Goal: Transaction & Acquisition: Purchase product/service

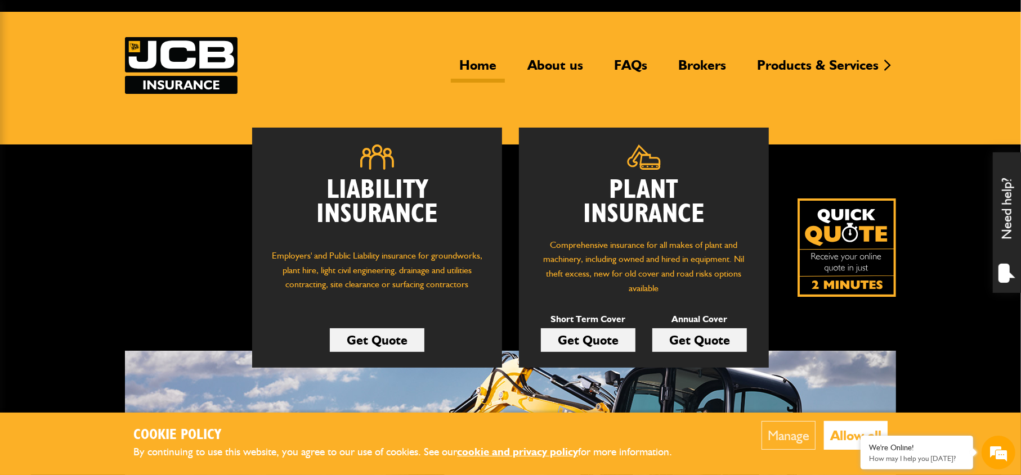
scroll to position [113, 0]
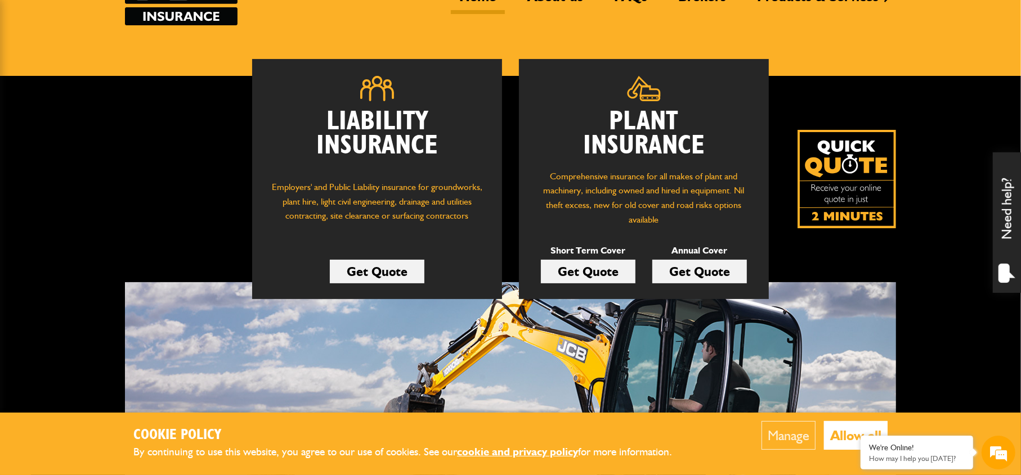
click at [690, 273] on link "Get Quote" at bounding box center [699, 272] width 95 height 24
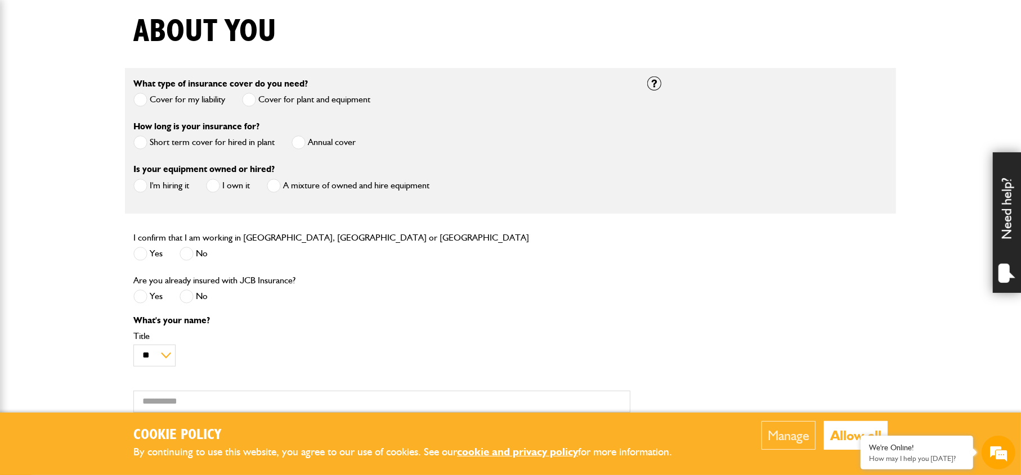
click at [302, 140] on span at bounding box center [298, 143] width 14 height 14
click at [142, 186] on span at bounding box center [140, 186] width 14 height 14
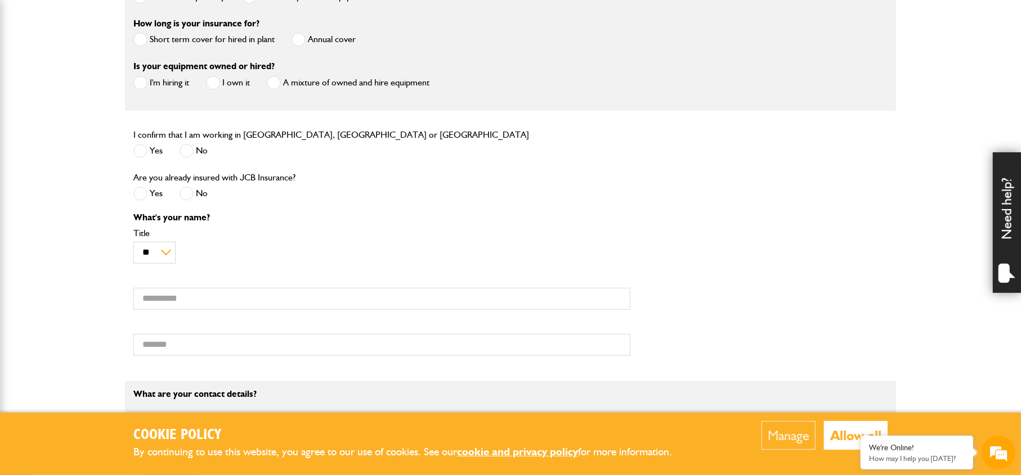
scroll to position [394, 0]
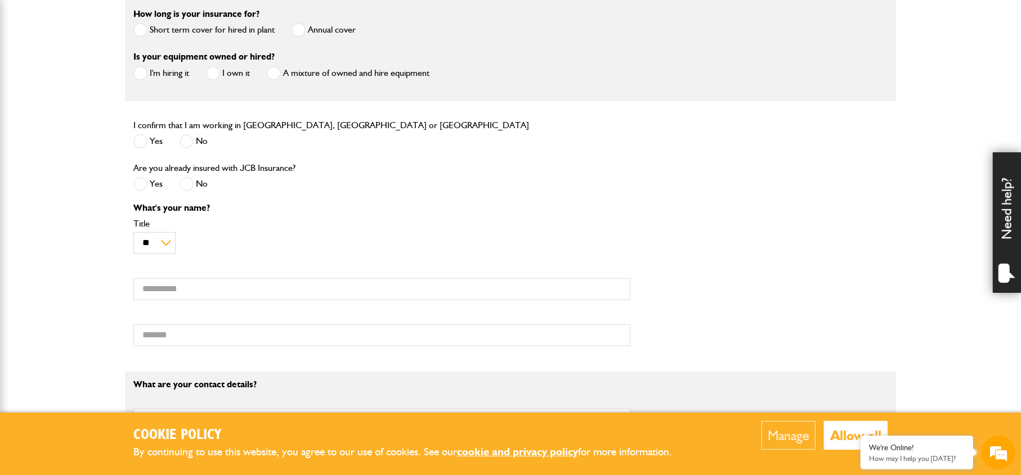
click at [140, 141] on span at bounding box center [140, 141] width 14 height 14
click at [186, 183] on span at bounding box center [186, 184] width 14 height 14
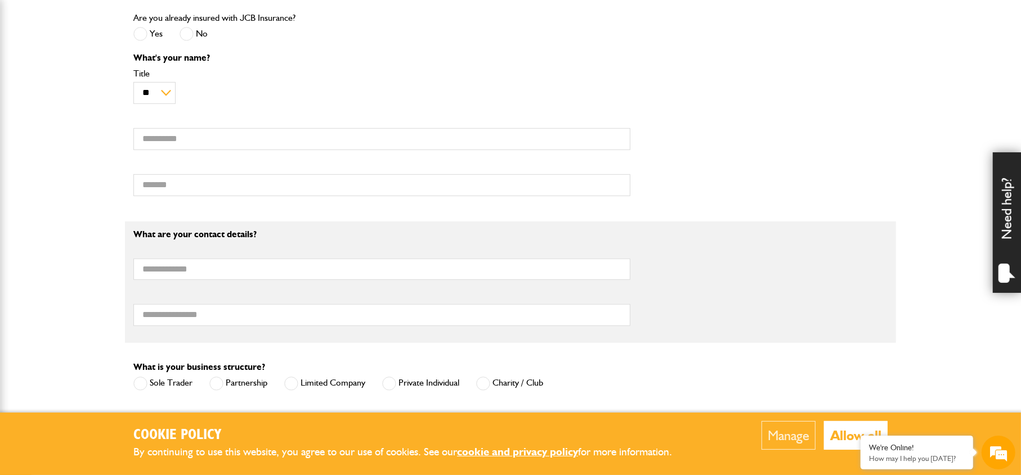
scroll to position [563, 0]
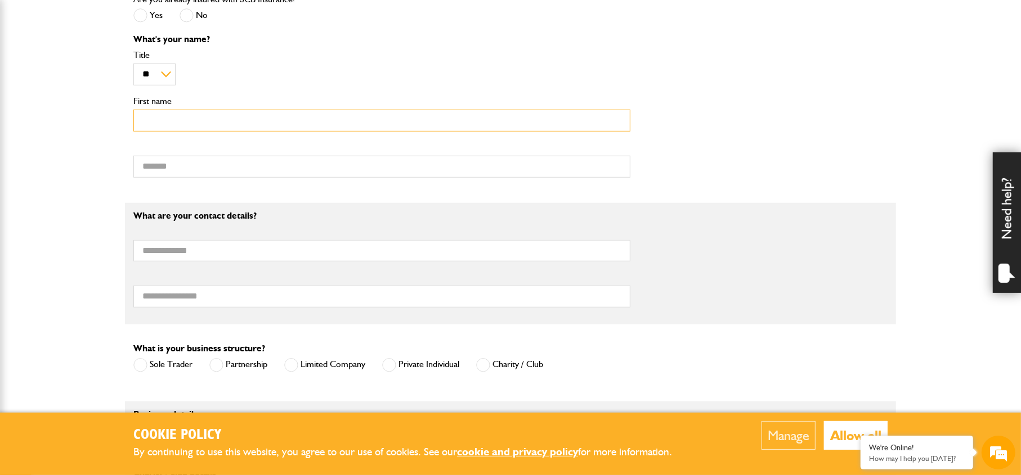
click at [168, 120] on input "First name" at bounding box center [381, 121] width 497 height 22
type input "****"
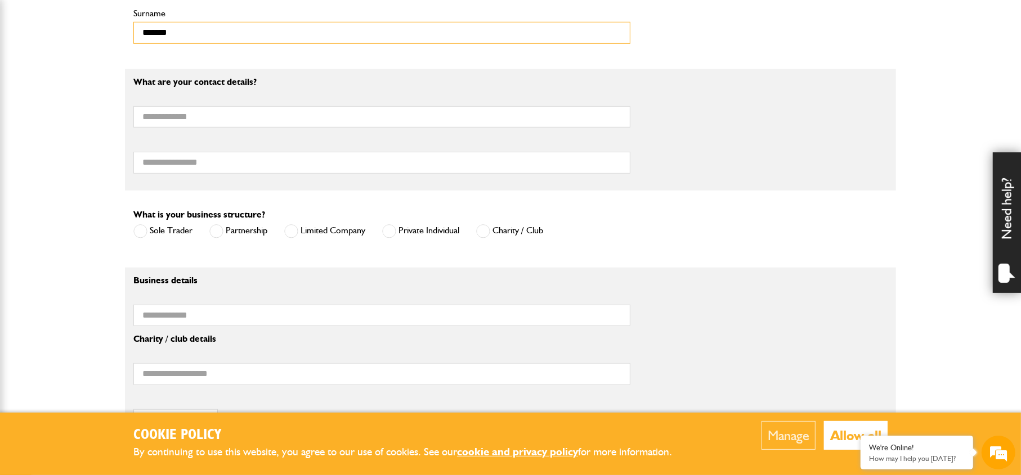
scroll to position [675, 0]
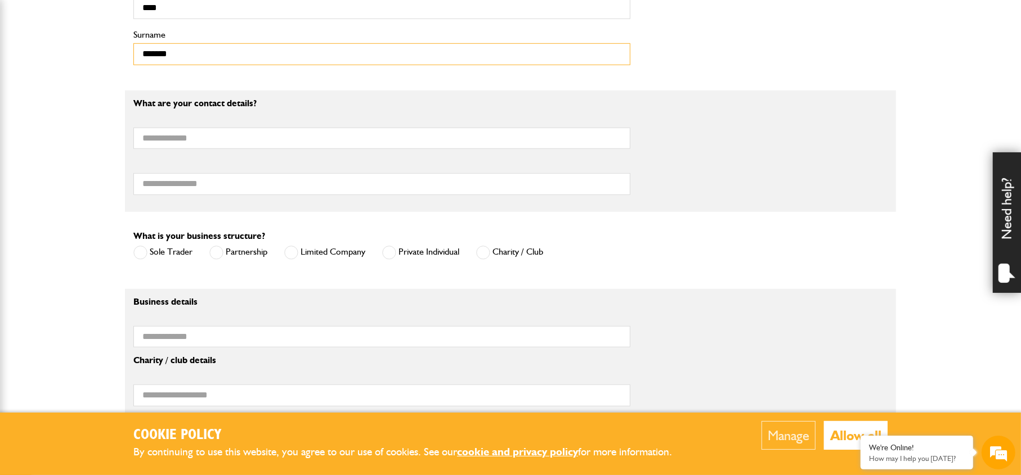
type input "*******"
click at [165, 137] on input "Email address" at bounding box center [381, 139] width 497 height 22
type input "**********"
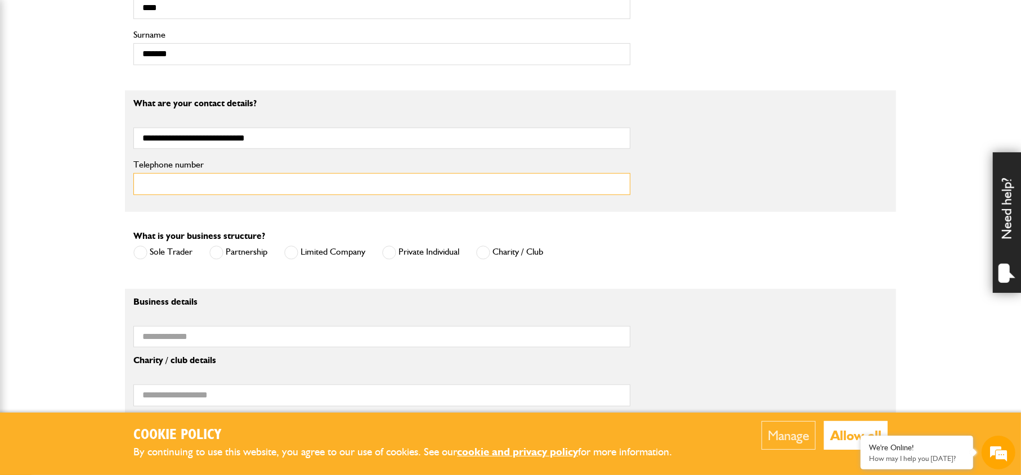
click at [151, 182] on input "Telephone number" at bounding box center [381, 184] width 497 height 22
type input "**********"
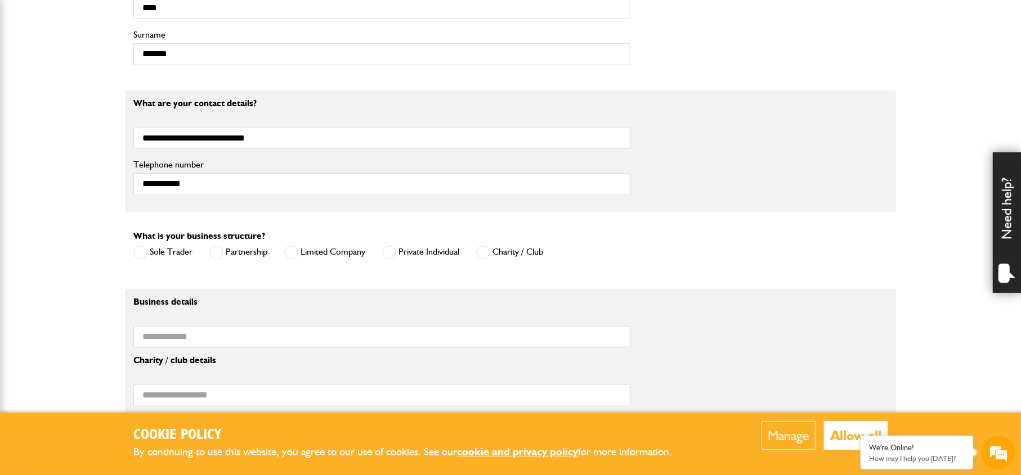
click at [392, 254] on span at bounding box center [389, 253] width 14 height 14
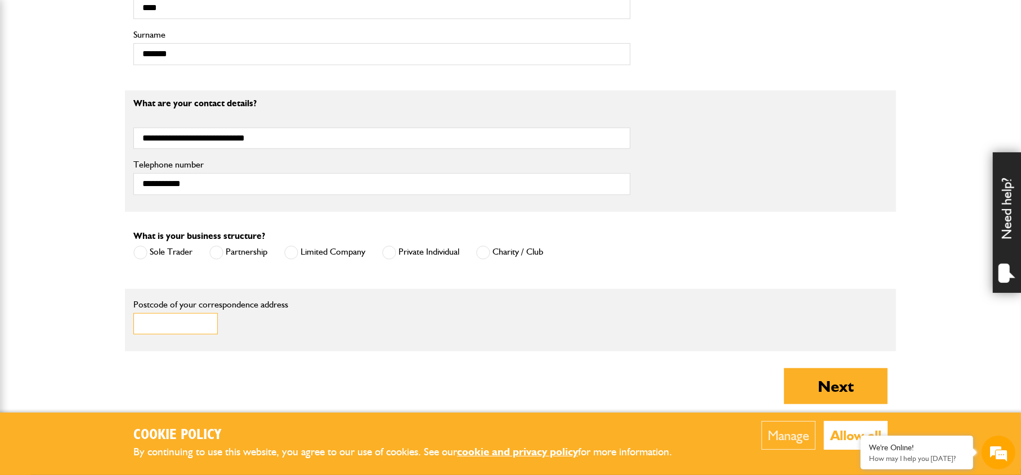
click at [170, 319] on input "Postcode of your correspondence address" at bounding box center [175, 324] width 84 height 22
type input "********"
click at [842, 437] on button "Allow all" at bounding box center [856, 435] width 64 height 29
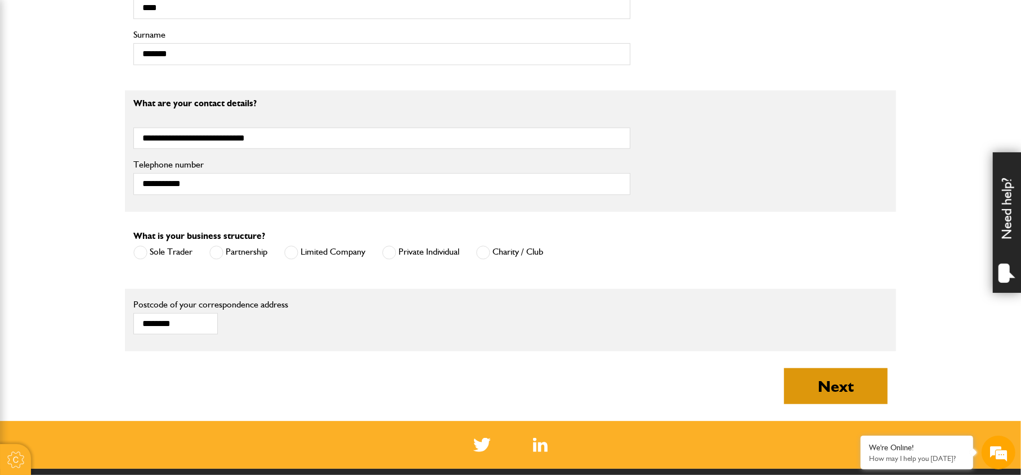
click at [837, 398] on button "Next" at bounding box center [836, 387] width 104 height 36
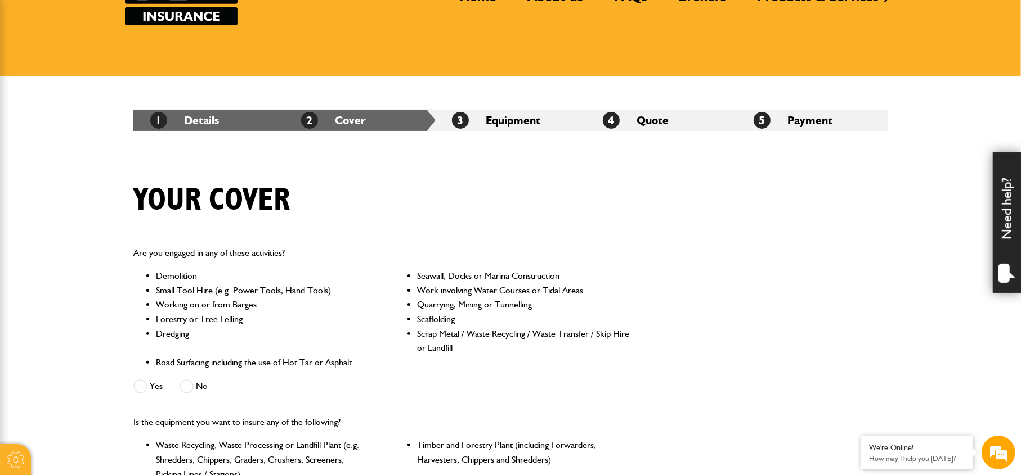
scroll to position [169, 0]
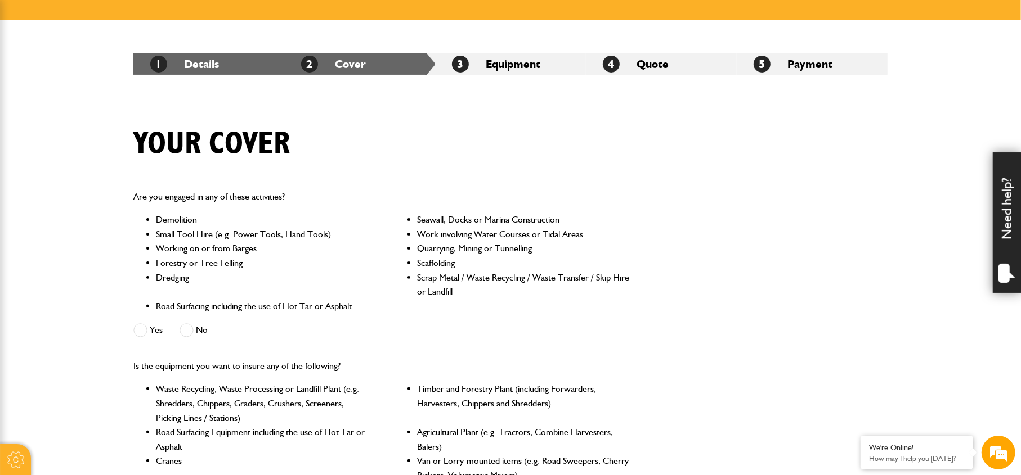
click at [185, 327] on span at bounding box center [186, 331] width 14 height 14
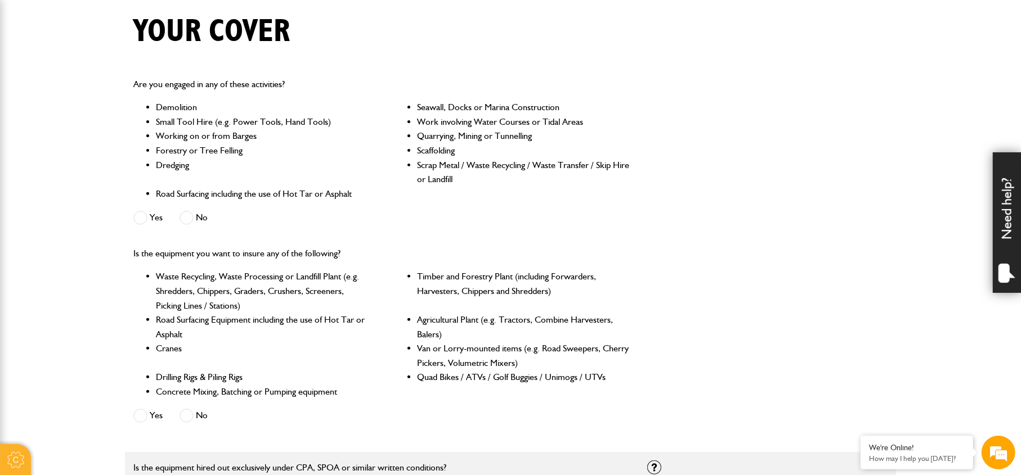
scroll to position [0, 0]
click at [189, 417] on span at bounding box center [186, 416] width 14 height 14
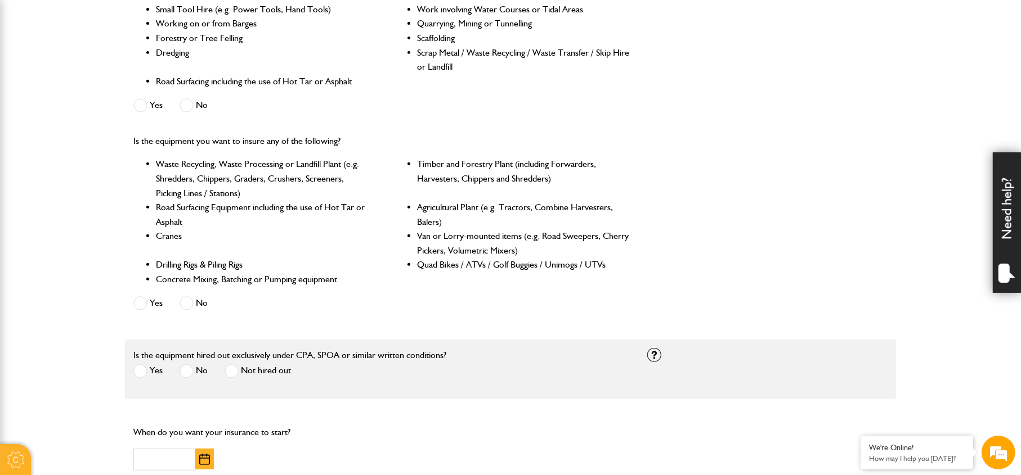
click at [140, 372] on span at bounding box center [140, 372] width 14 height 14
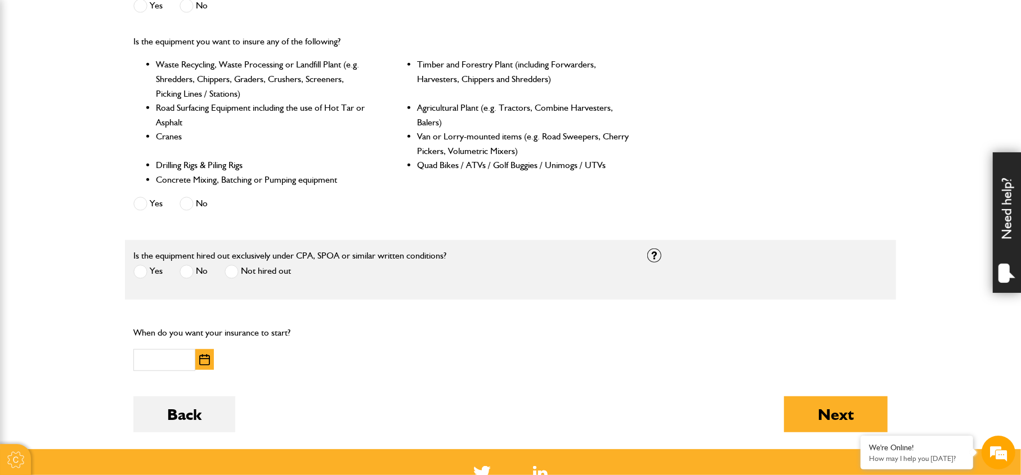
scroll to position [563, 0]
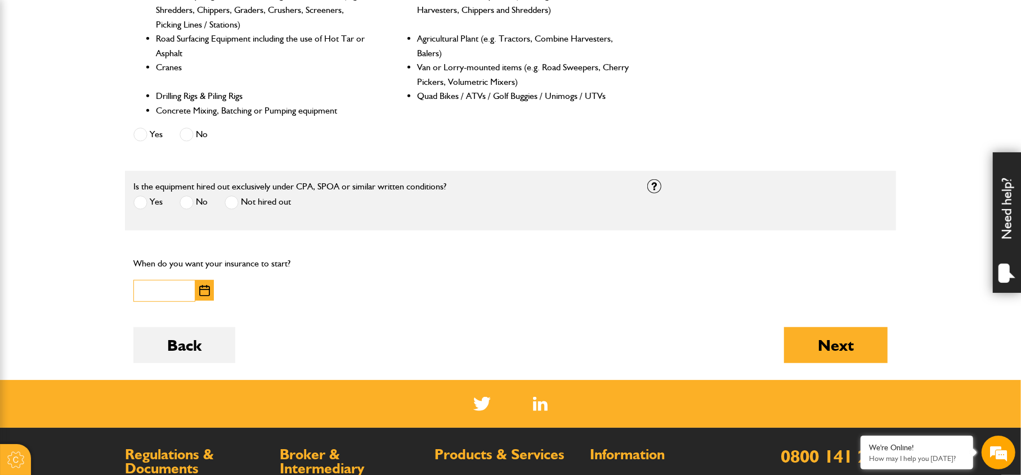
click at [169, 294] on input "text" at bounding box center [164, 291] width 62 height 22
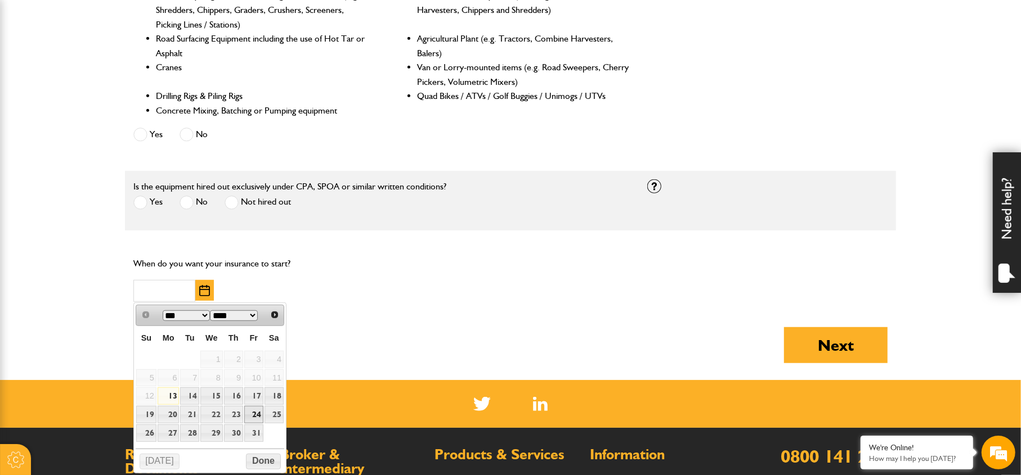
click at [256, 415] on link "24" at bounding box center [253, 414] width 19 height 17
type input "**********"
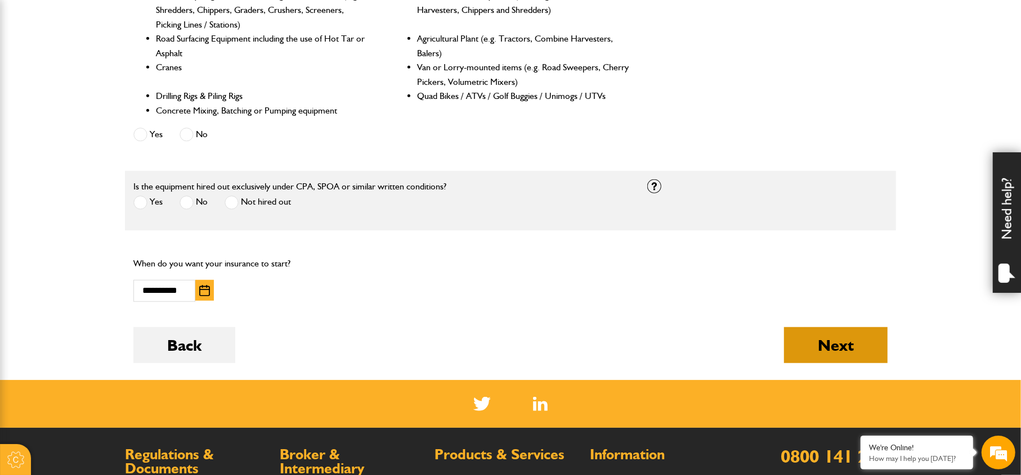
click at [825, 343] on button "Next" at bounding box center [836, 345] width 104 height 36
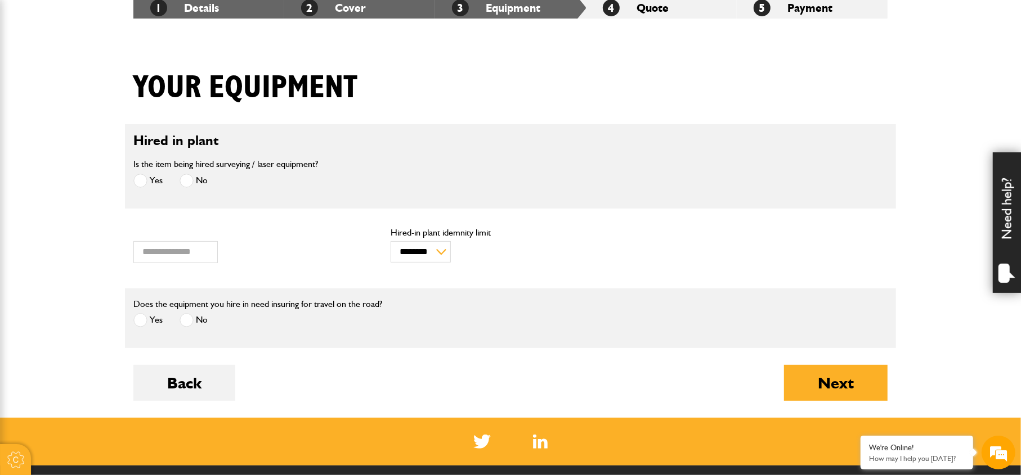
scroll to position [281, 0]
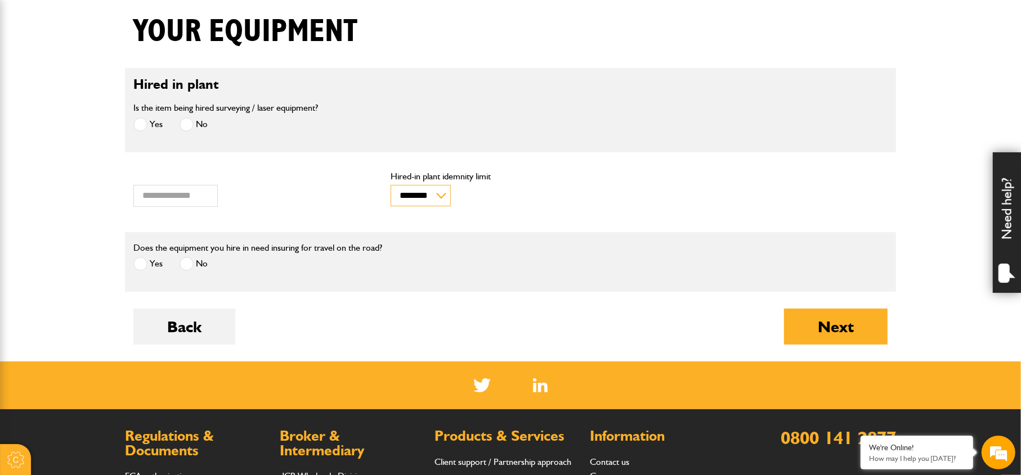
click at [439, 193] on select "******** ********" at bounding box center [420, 196] width 61 height 22
drag, startPoint x: 524, startPoint y: 215, endPoint x: 550, endPoint y: 226, distance: 28.3
click at [525, 215] on form "Hired in plant Is the item being hired surveying / laser equipment? Yes No Valu…" at bounding box center [510, 215] width 754 height 294
click at [833, 329] on button "Next" at bounding box center [836, 327] width 104 height 36
